Goal: Information Seeking & Learning: Learn about a topic

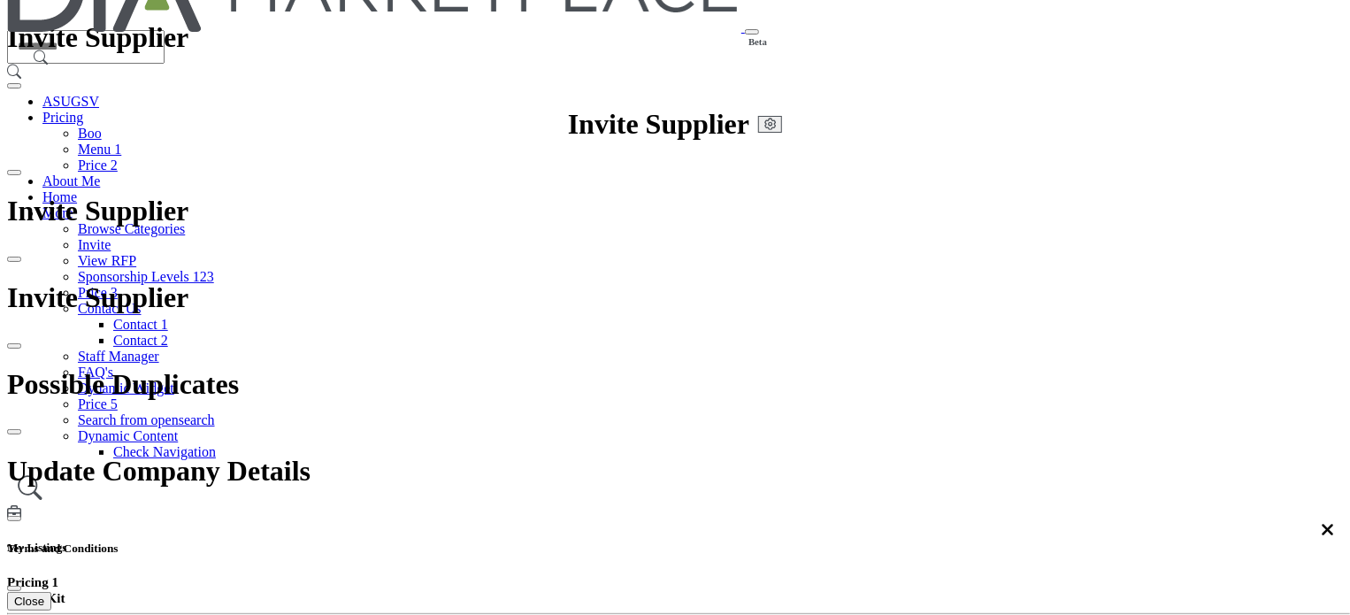
scroll to position [177, 0]
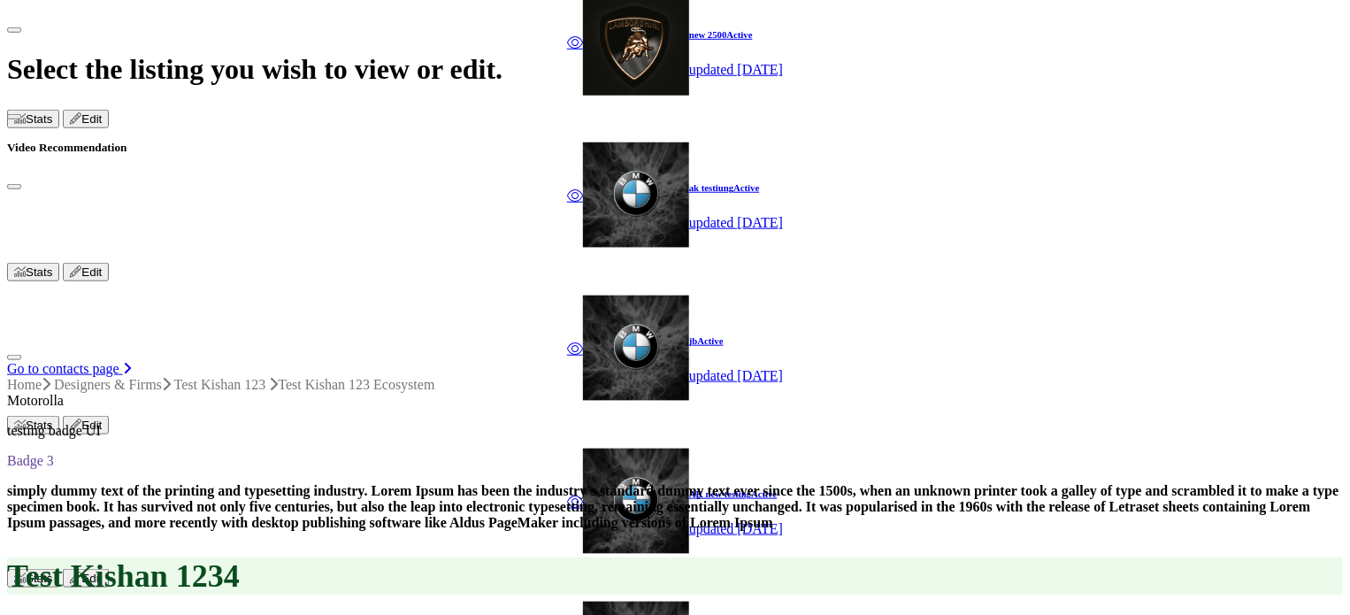
scroll to position [488, 0]
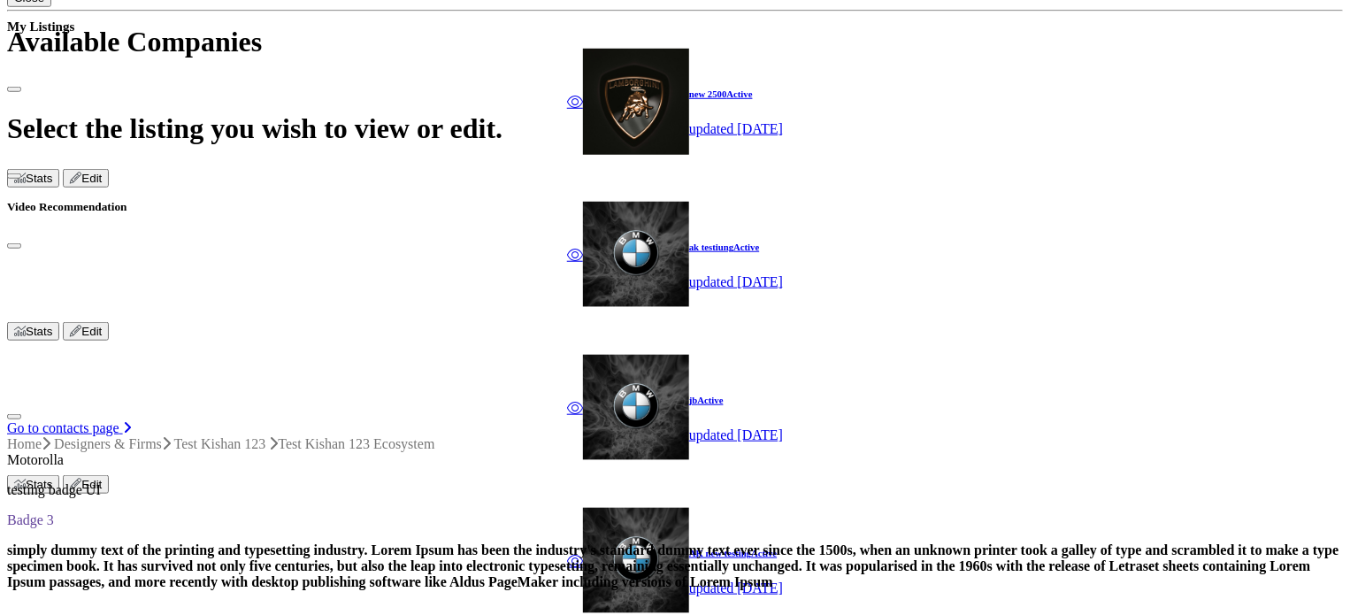
scroll to position [665, 0]
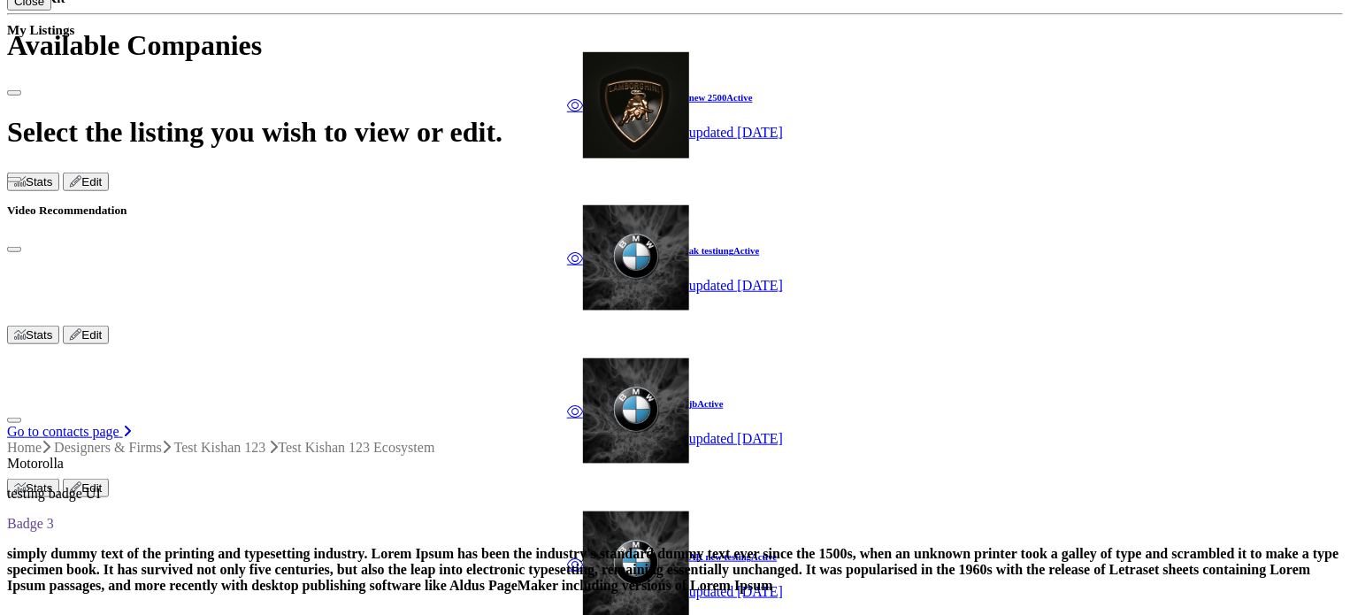
scroll to position [754, 0]
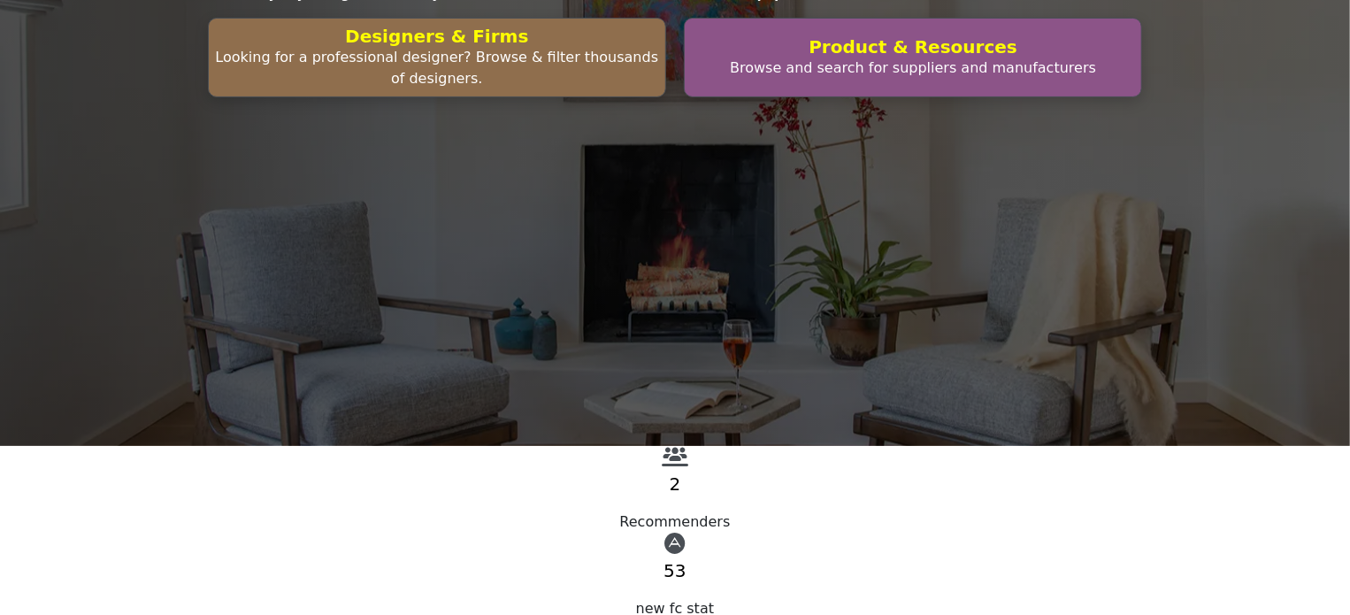
scroll to position [177, 0]
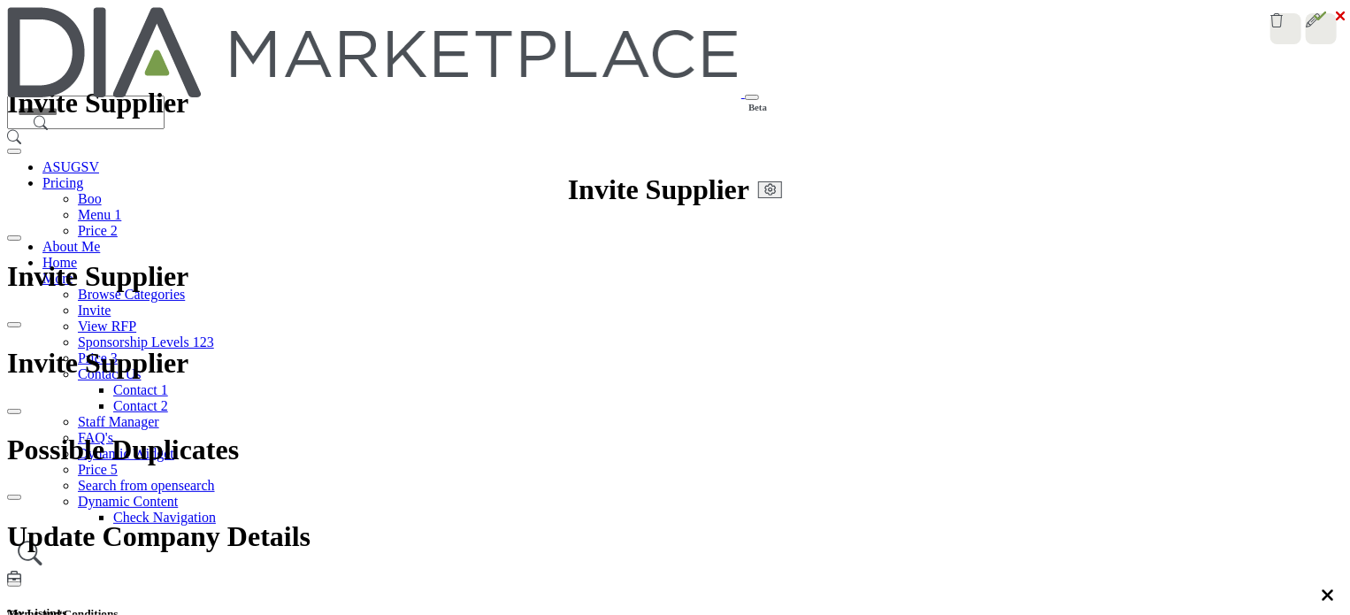
click at [1026, 606] on h5 "My Listings" at bounding box center [675, 613] width 1336 height 14
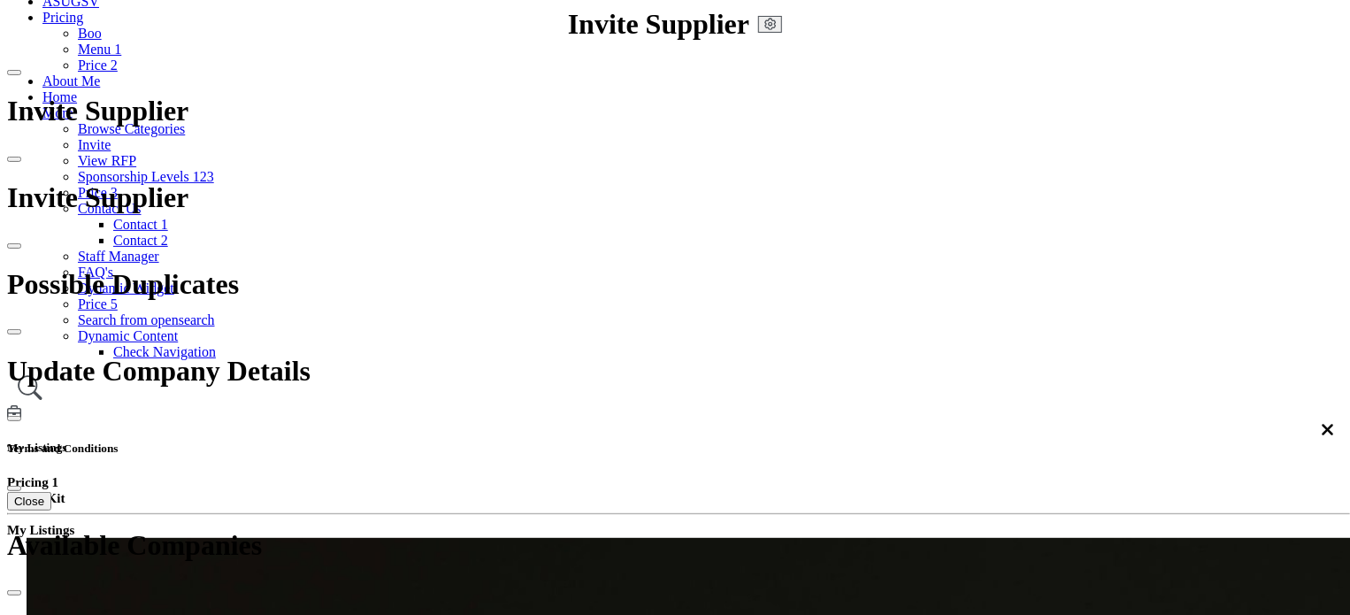
scroll to position [177, 0]
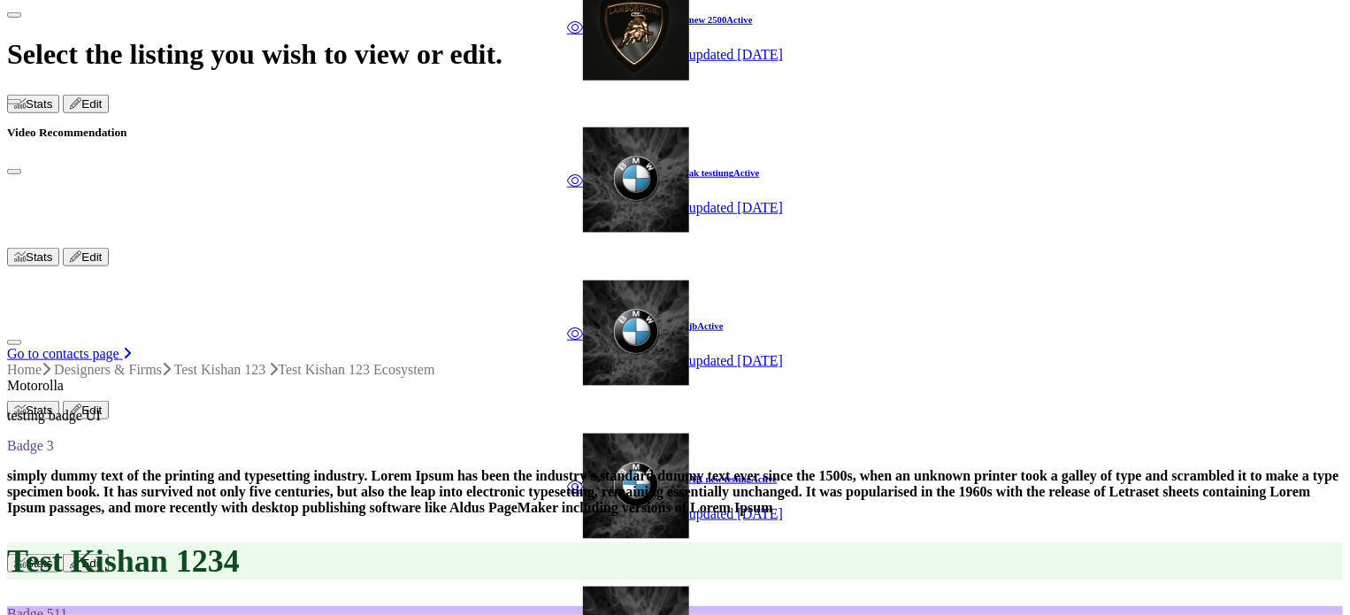
scroll to position [645, 0]
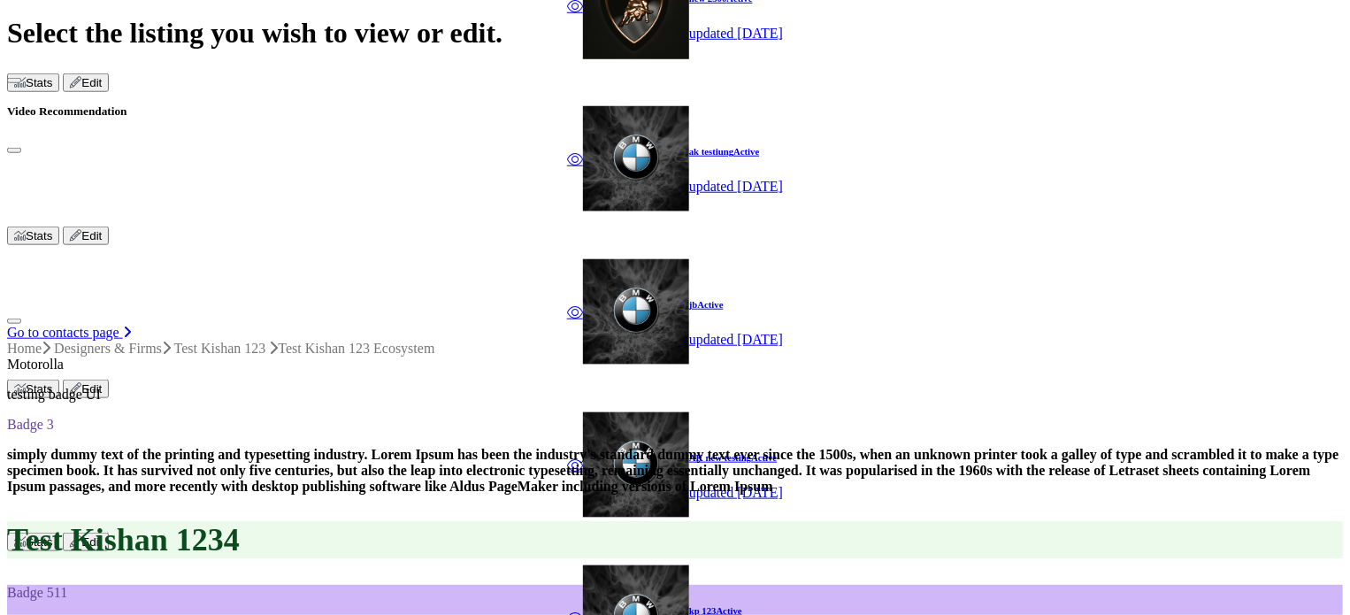
scroll to position [734, 0]
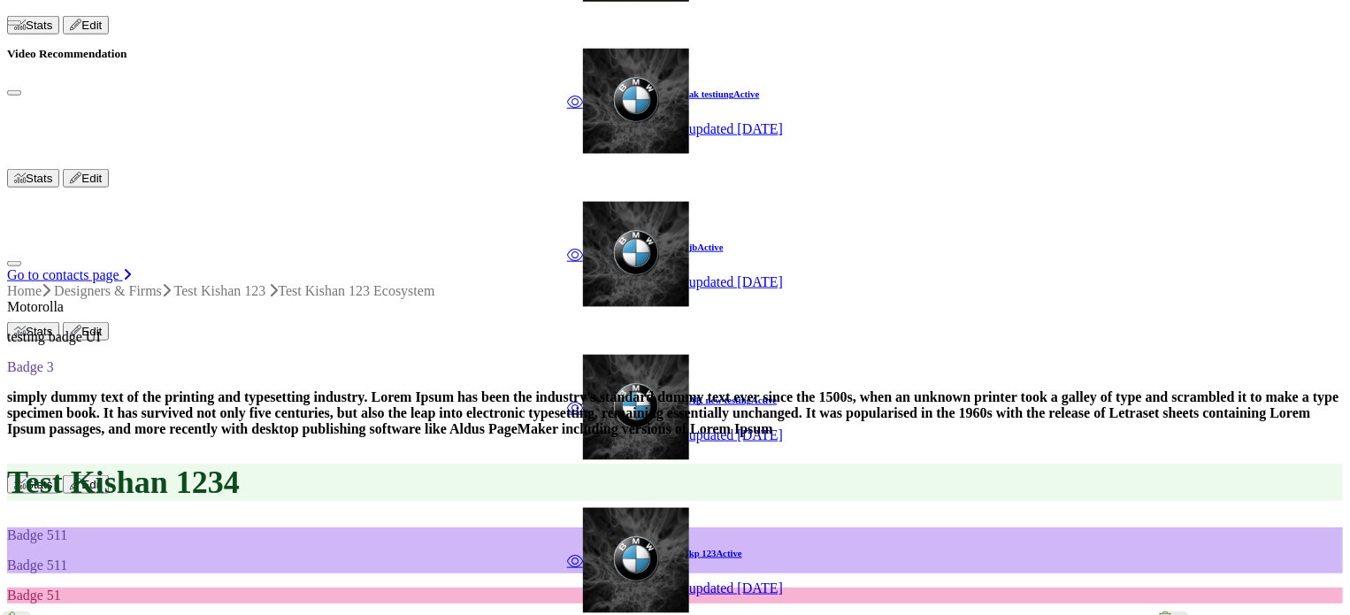
scroll to position [734, 0]
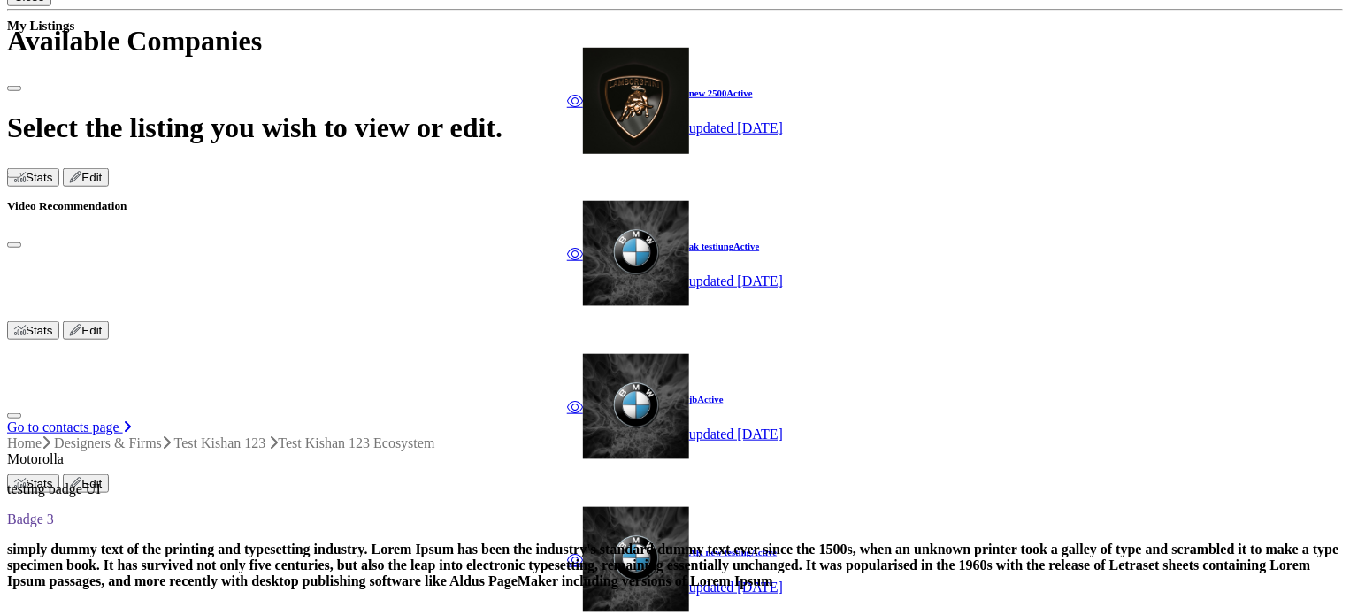
scroll to position [645, 0]
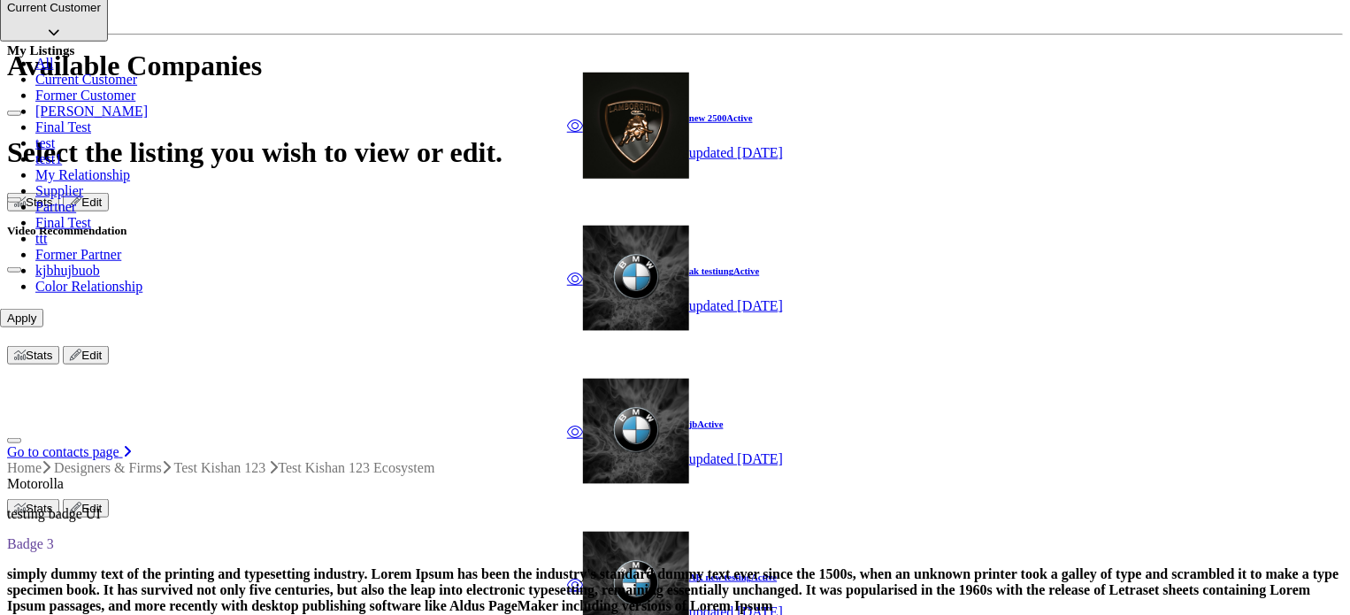
click at [101, 14] on p "Current Customer" at bounding box center [54, 7] width 94 height 13
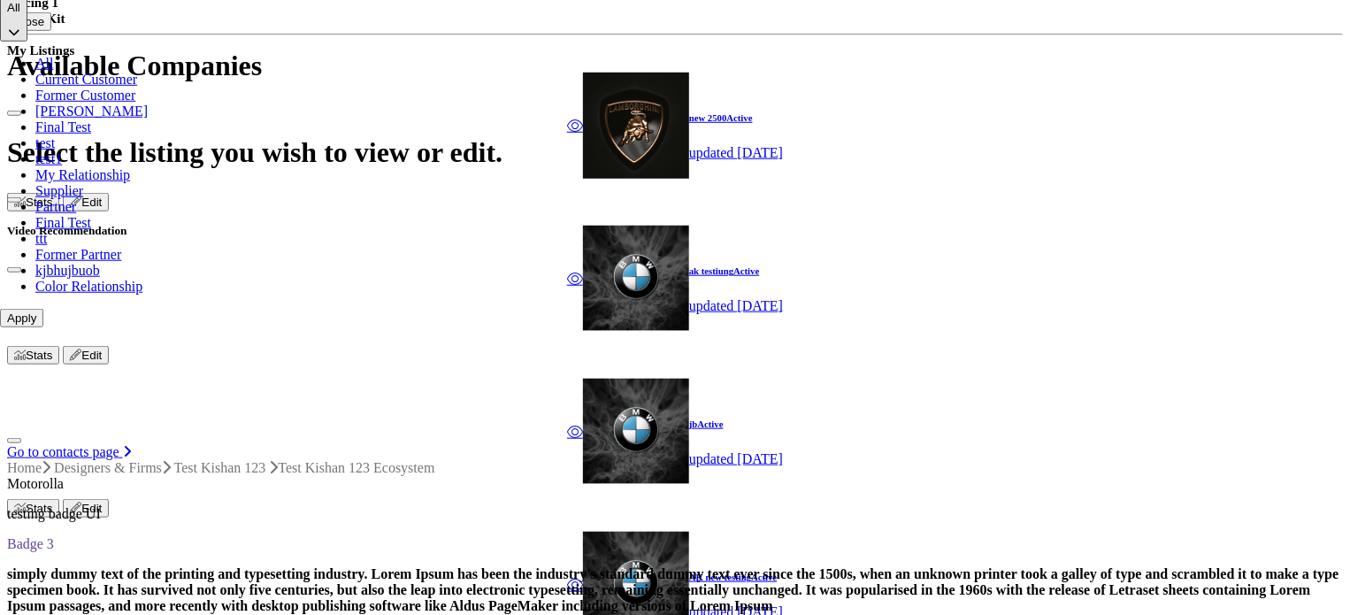
click at [43, 327] on button "Apply" at bounding box center [21, 318] width 43 height 19
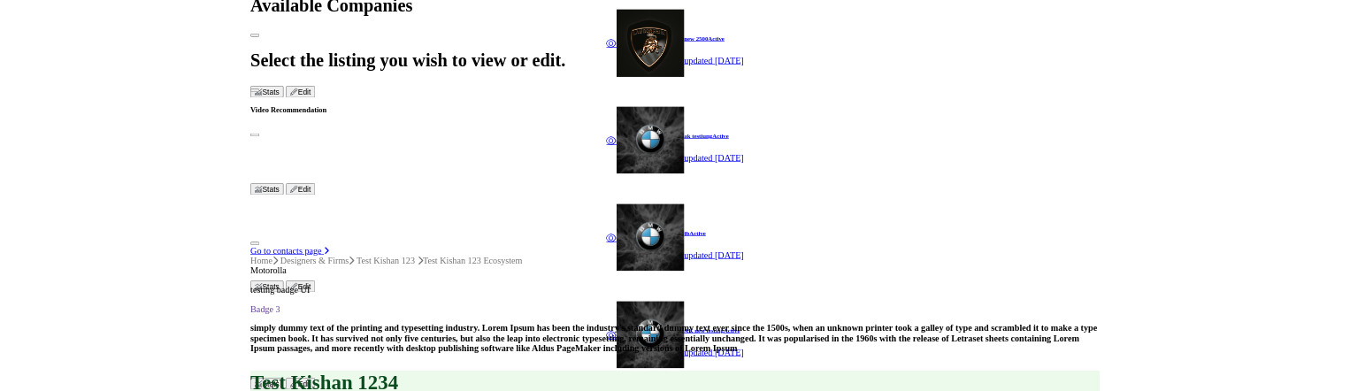
scroll to position [734, 0]
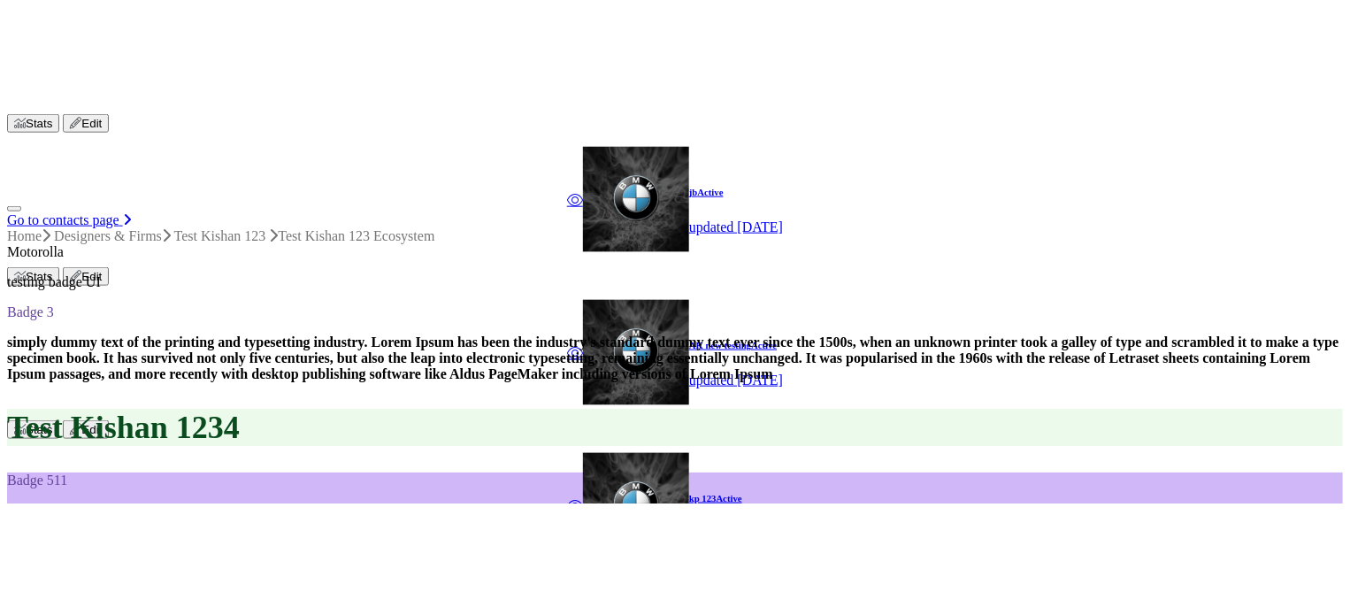
scroll to position [999, 0]
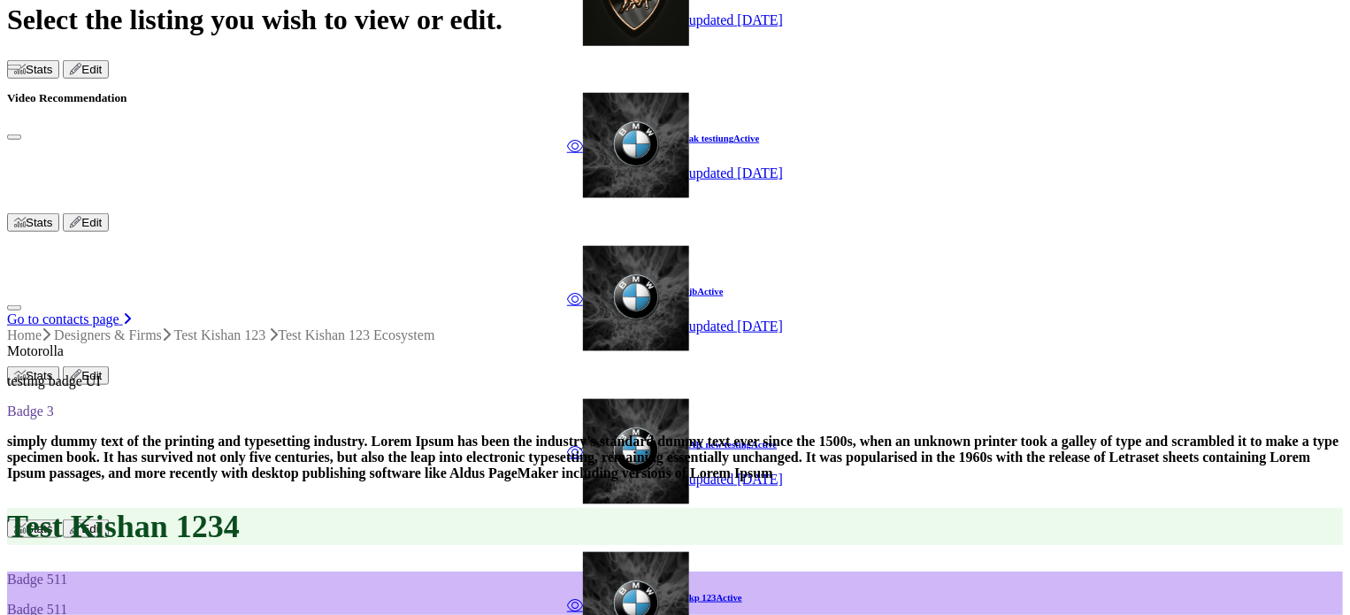
scroll to position [734, 0]
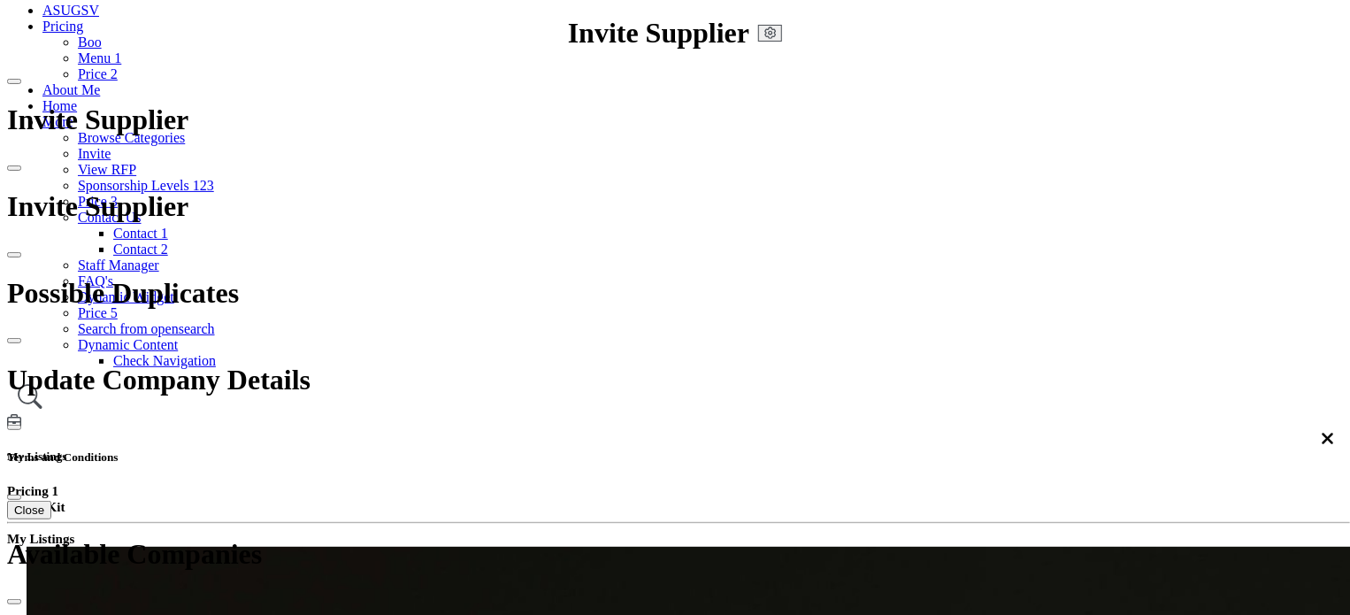
scroll to position [354, 0]
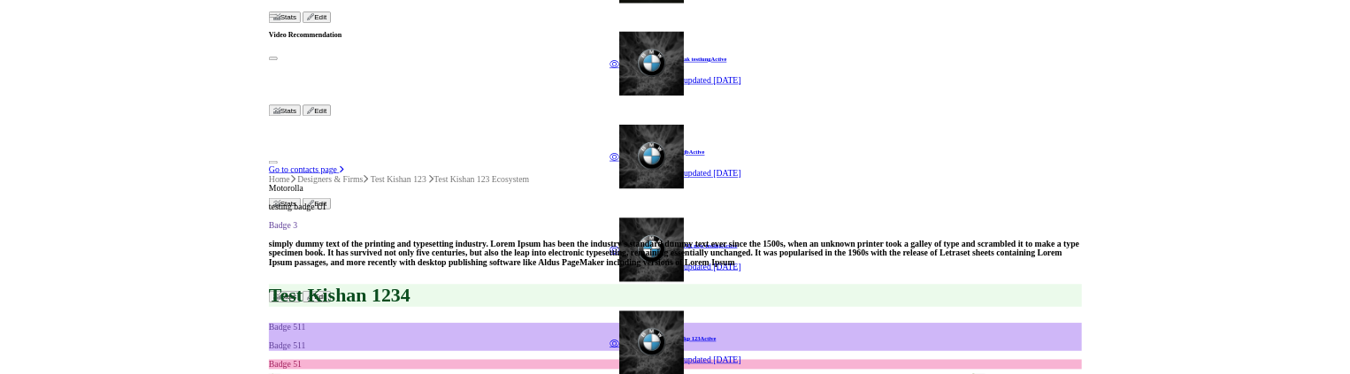
scroll to position [795, 0]
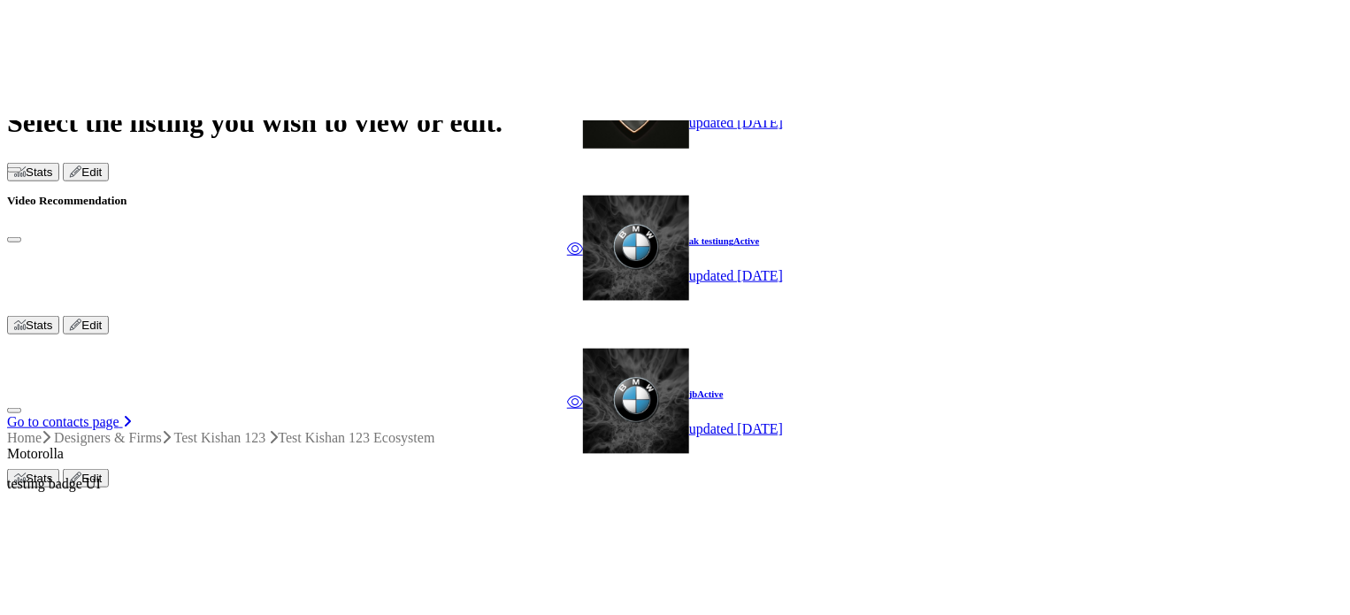
scroll to position [795, 0]
